Goal: Transaction & Acquisition: Purchase product/service

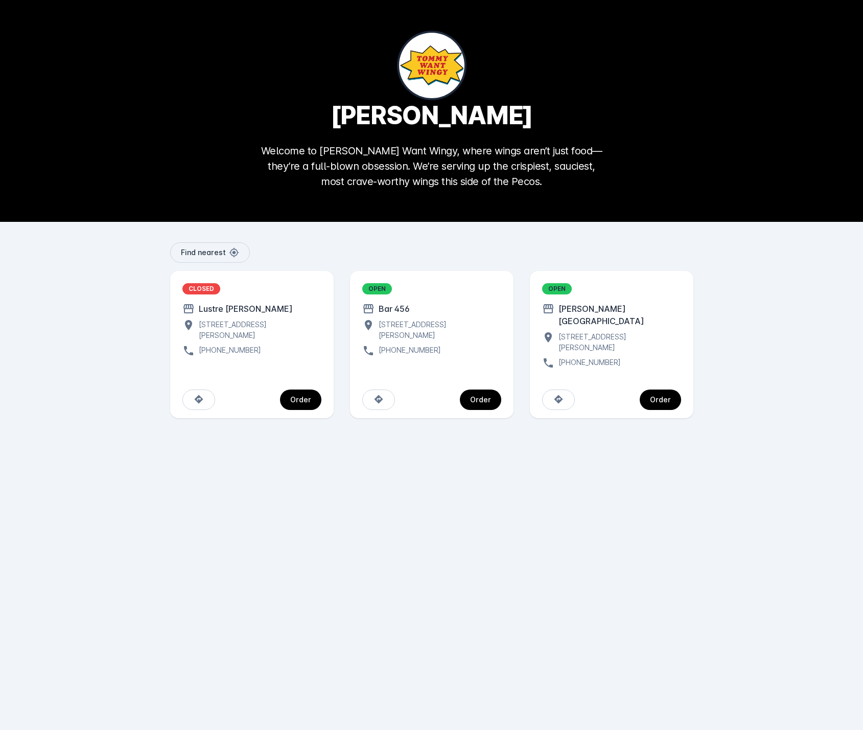
click at [232, 314] on div "Lustre [PERSON_NAME]" at bounding box center [244, 308] width 98 height 12
drag, startPoint x: 241, startPoint y: 311, endPoint x: 250, endPoint y: 310, distance: 9.3
click at [241, 311] on div "Lustre [PERSON_NAME]" at bounding box center [244, 308] width 98 height 12
click at [487, 396] on div "Order" at bounding box center [480, 399] width 21 height 7
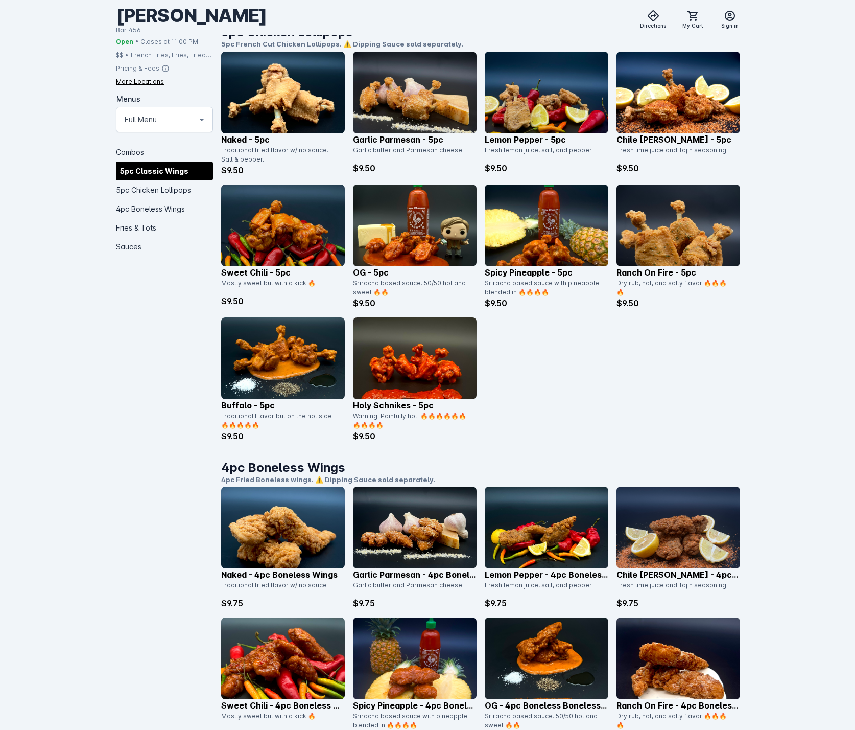
scroll to position [613, 0]
